Goal: Check status: Check status

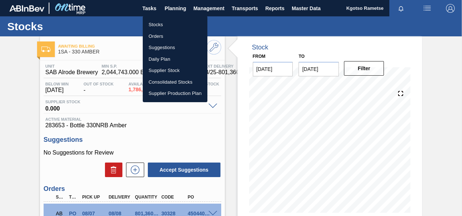
click at [160, 25] on li "Stocks" at bounding box center [175, 25] width 65 height 12
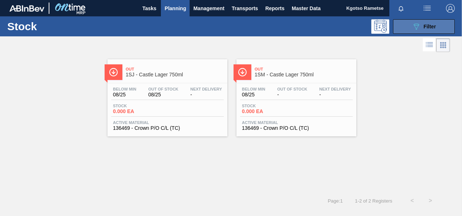
click at [421, 25] on div "089F7B8B-B2A5-4AFE-B5C0-19BA573D28AC Filter" at bounding box center [424, 26] width 24 height 9
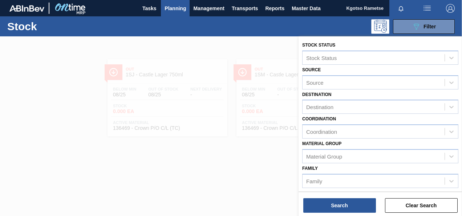
click at [177, 11] on span "Planning" at bounding box center [175, 8] width 21 height 9
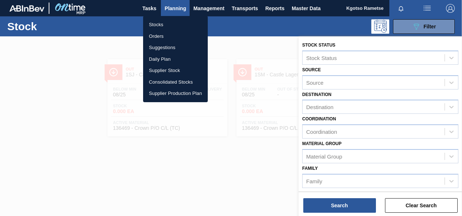
click at [159, 24] on li "Stocks" at bounding box center [175, 25] width 65 height 12
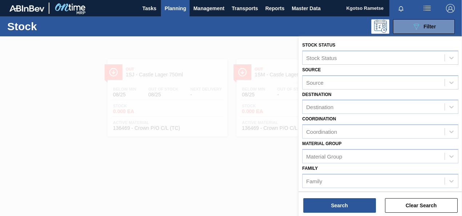
click at [196, 47] on div at bounding box center [231, 144] width 462 height 216
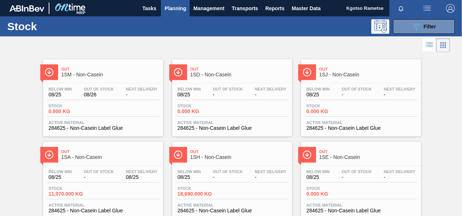
scroll to position [130, 0]
click at [172, 12] on span "Planning" at bounding box center [175, 8] width 21 height 9
